Goal: Information Seeking & Learning: Learn about a topic

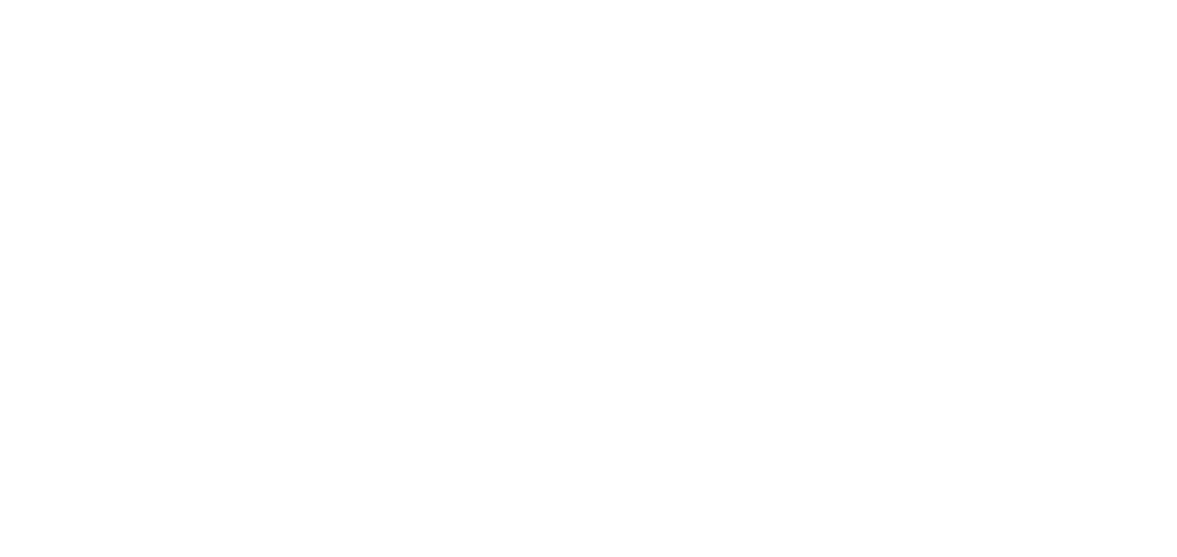
select select "******"
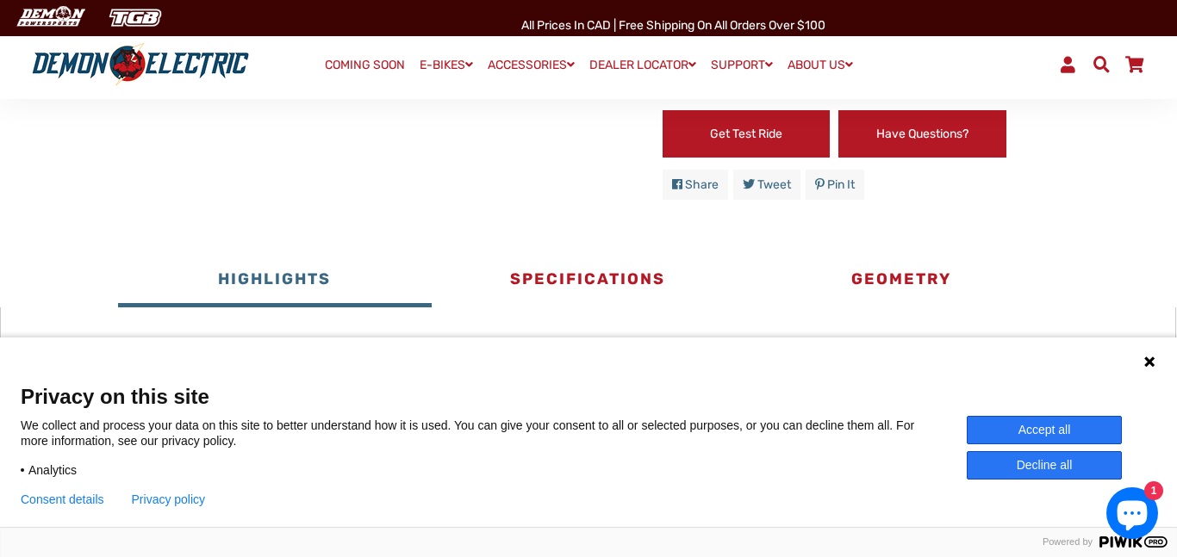
scroll to position [772, 0]
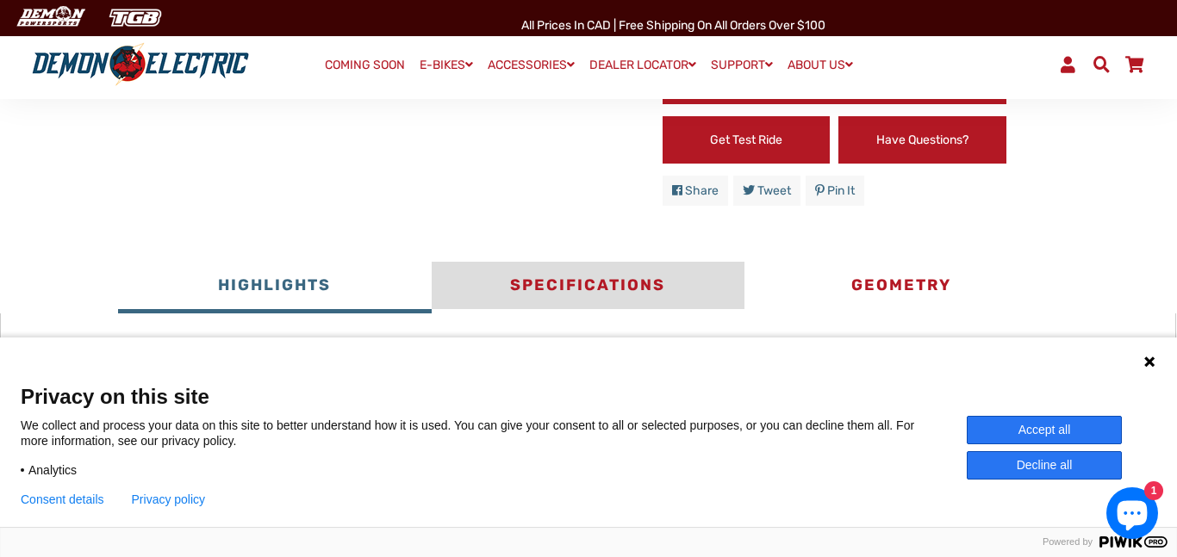
click at [571, 272] on button "Specifications" at bounding box center [588, 288] width 313 height 52
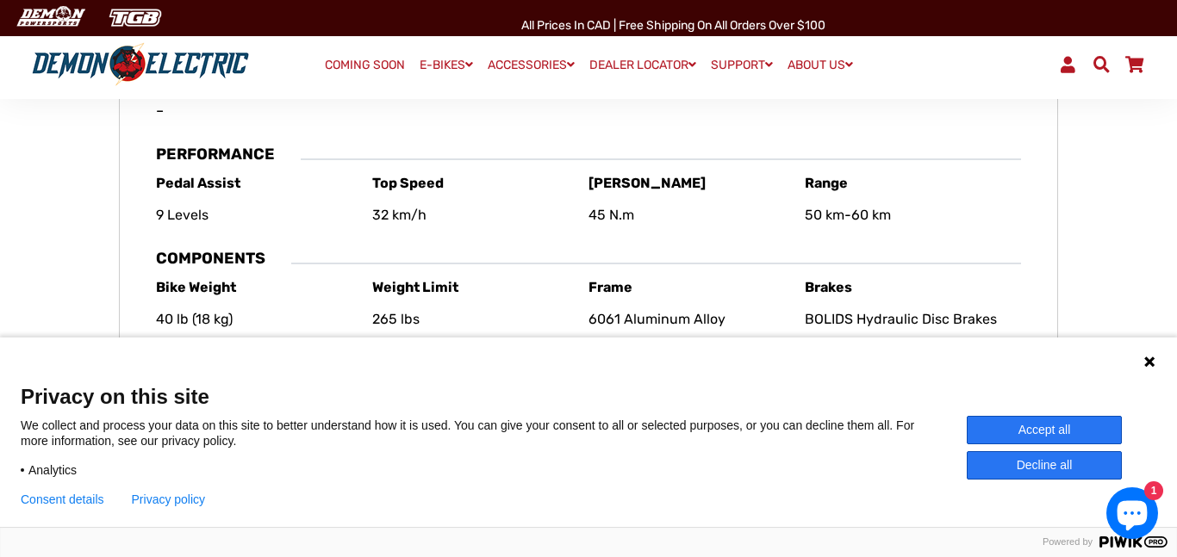
scroll to position [1274, 0]
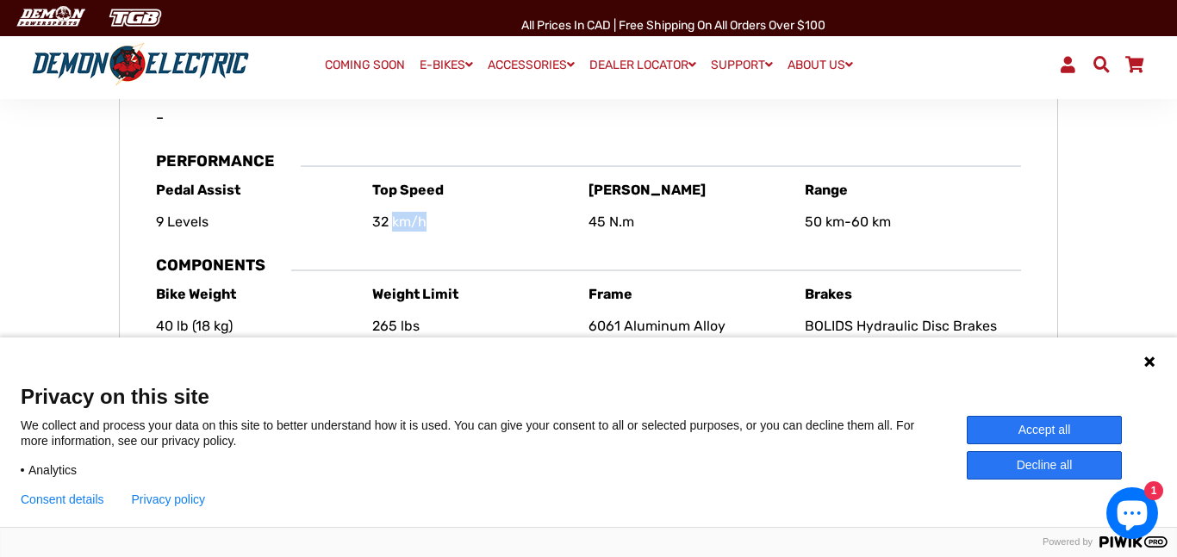
drag, startPoint x: 435, startPoint y: 233, endPoint x: 391, endPoint y: 222, distance: 45.3
click at [391, 222] on div "Top Speed 32 km/h" at bounding box center [480, 212] width 216 height 64
click at [427, 241] on div "Top Speed 32 km/h" at bounding box center [480, 212] width 216 height 64
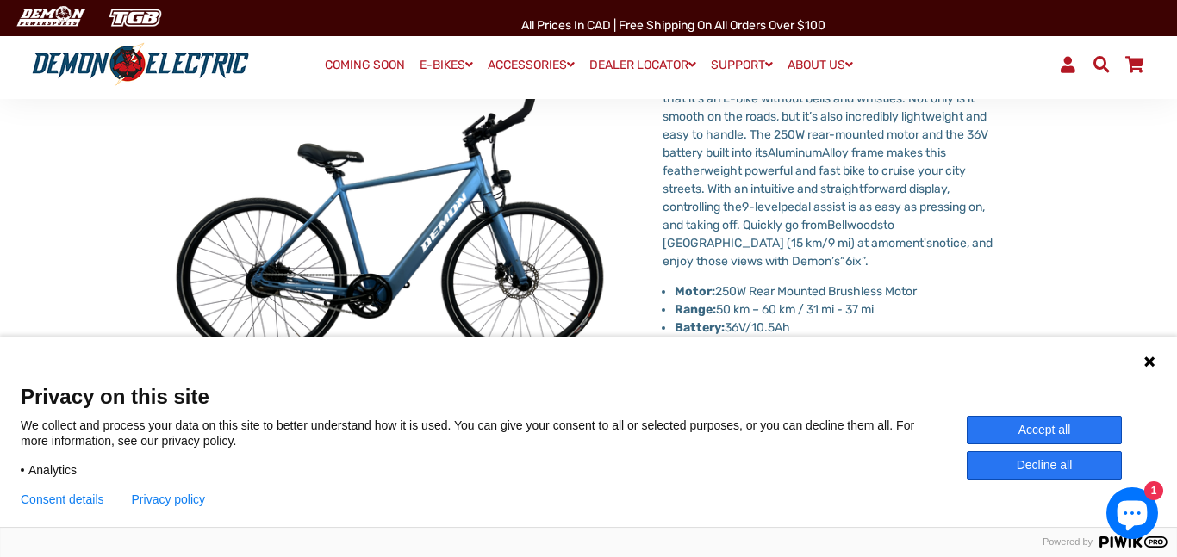
scroll to position [205, 0]
click at [441, 286] on img at bounding box center [434, 229] width 1764 height 1764
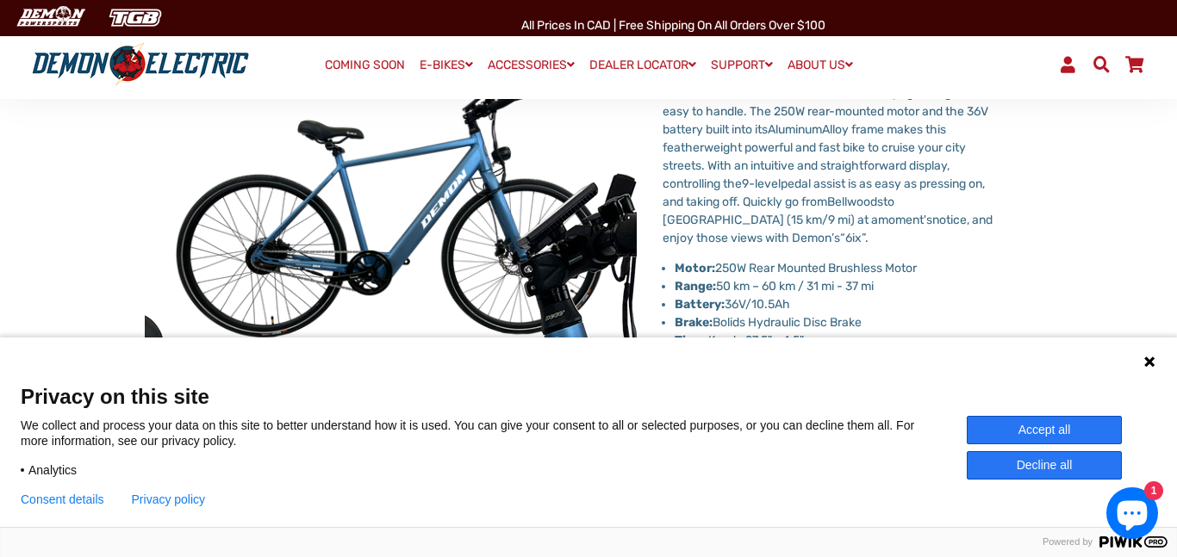
scroll to position [232, 0]
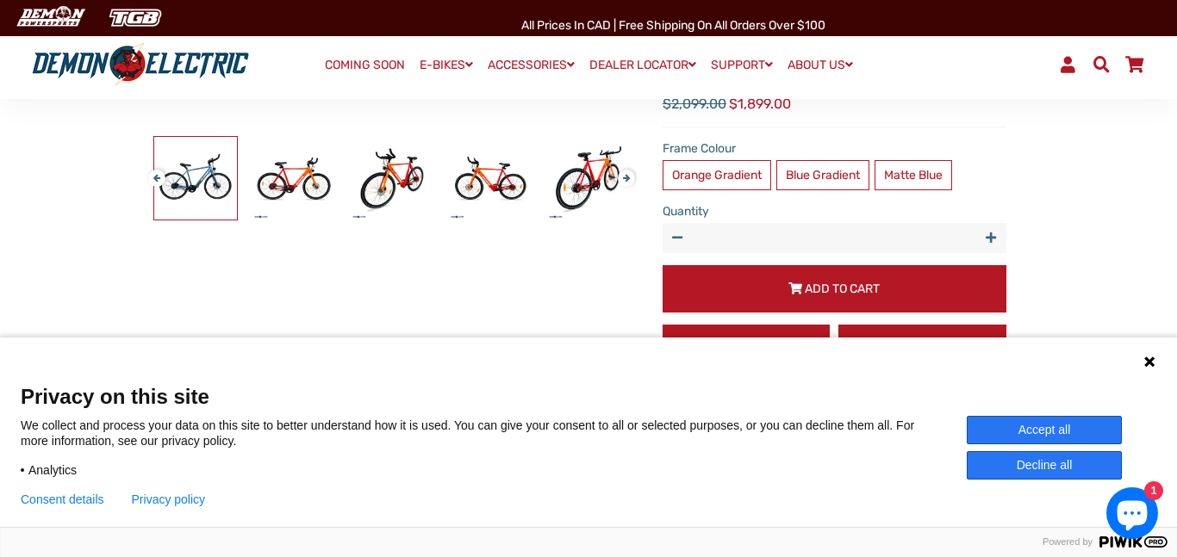
scroll to position [557, 0]
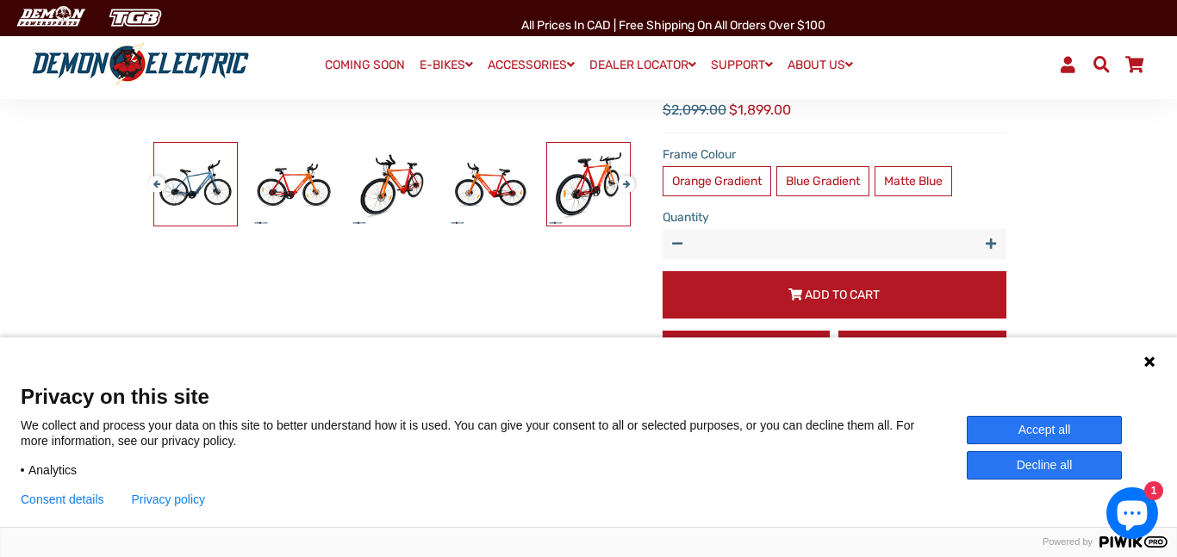
click at [580, 205] on img at bounding box center [588, 184] width 83 height 83
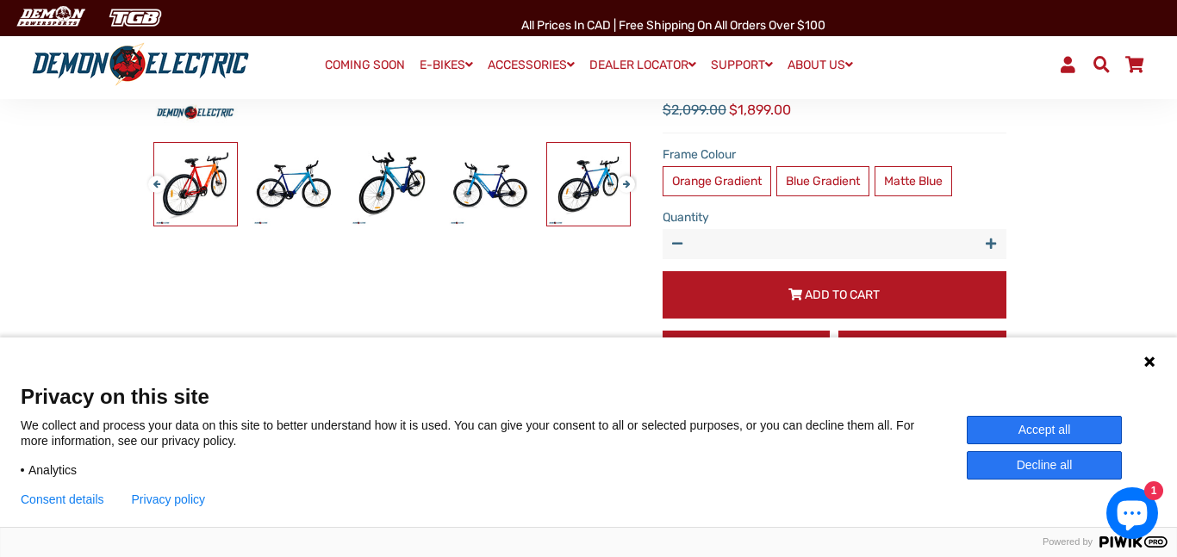
click at [575, 199] on img at bounding box center [588, 184] width 83 height 83
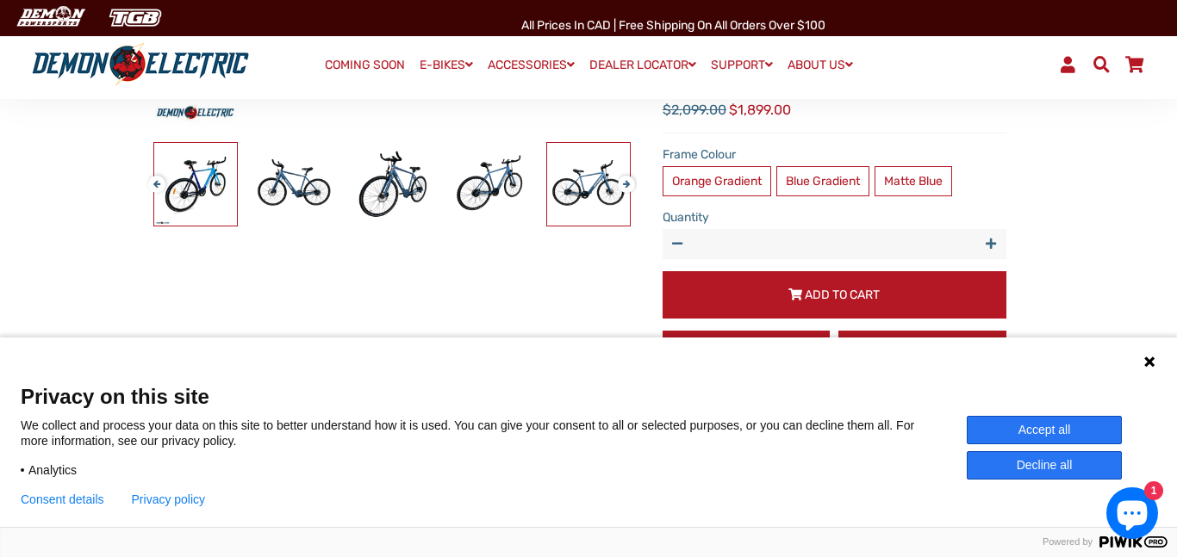
click at [575, 200] on img at bounding box center [588, 184] width 83 height 83
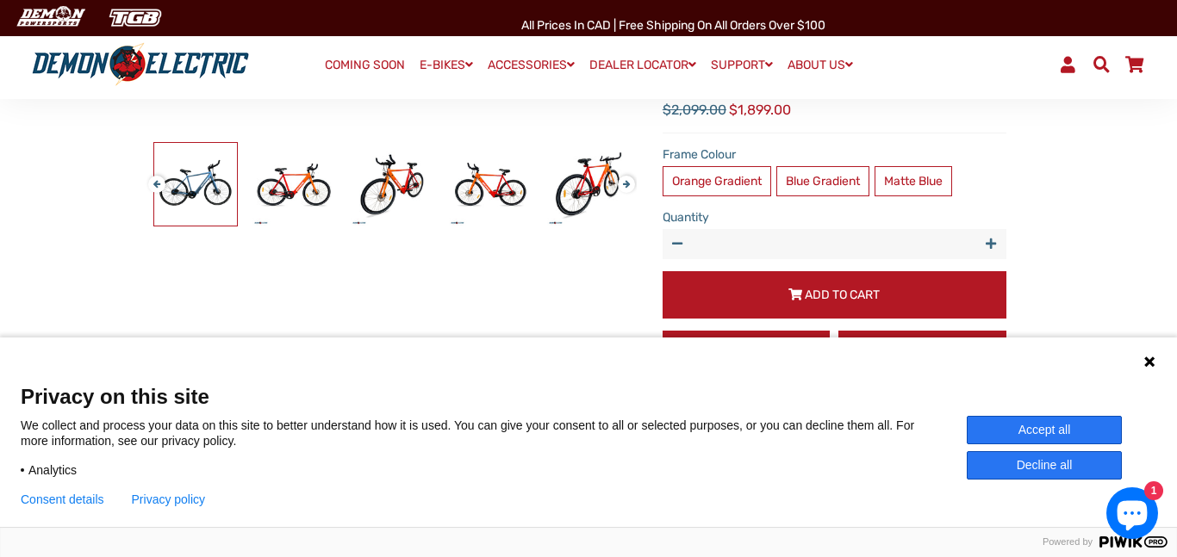
click at [160, 197] on img at bounding box center [195, 184] width 83 height 83
click at [159, 193] on img at bounding box center [195, 184] width 83 height 83
click at [153, 184] on button "Previous" at bounding box center [153, 177] width 10 height 20
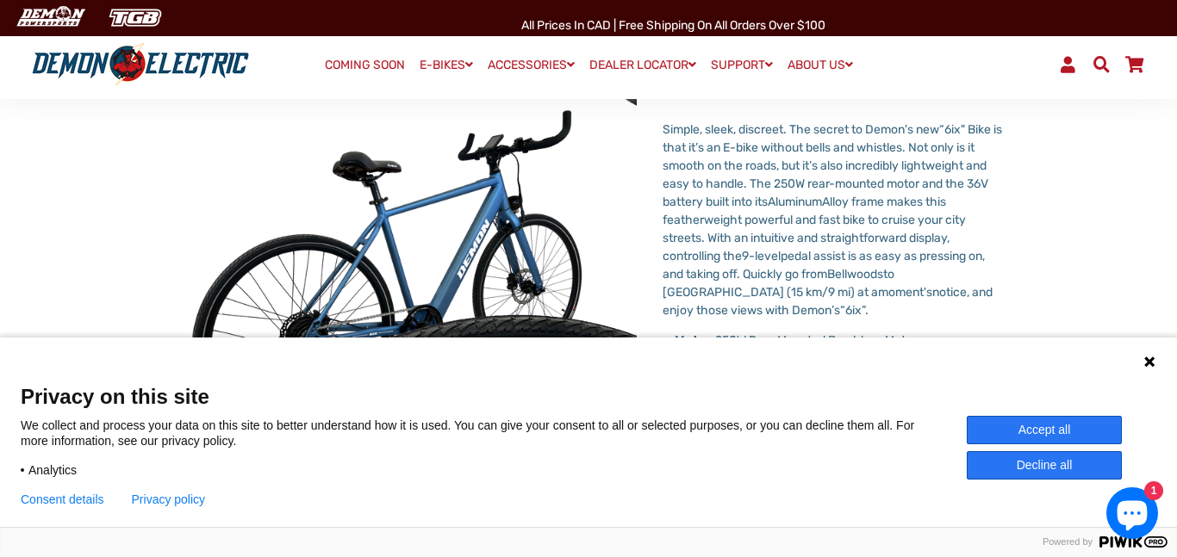
scroll to position [143, 0]
